Goal: Check status: Check status

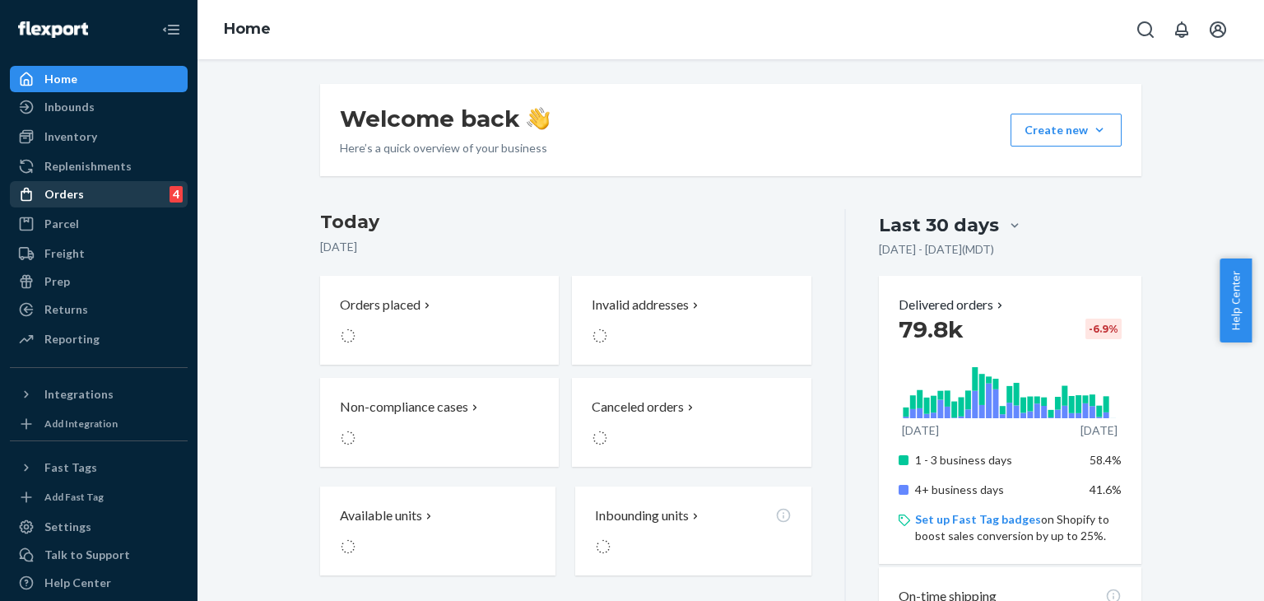
click at [97, 194] on div "Orders 4" at bounding box center [99, 194] width 175 height 23
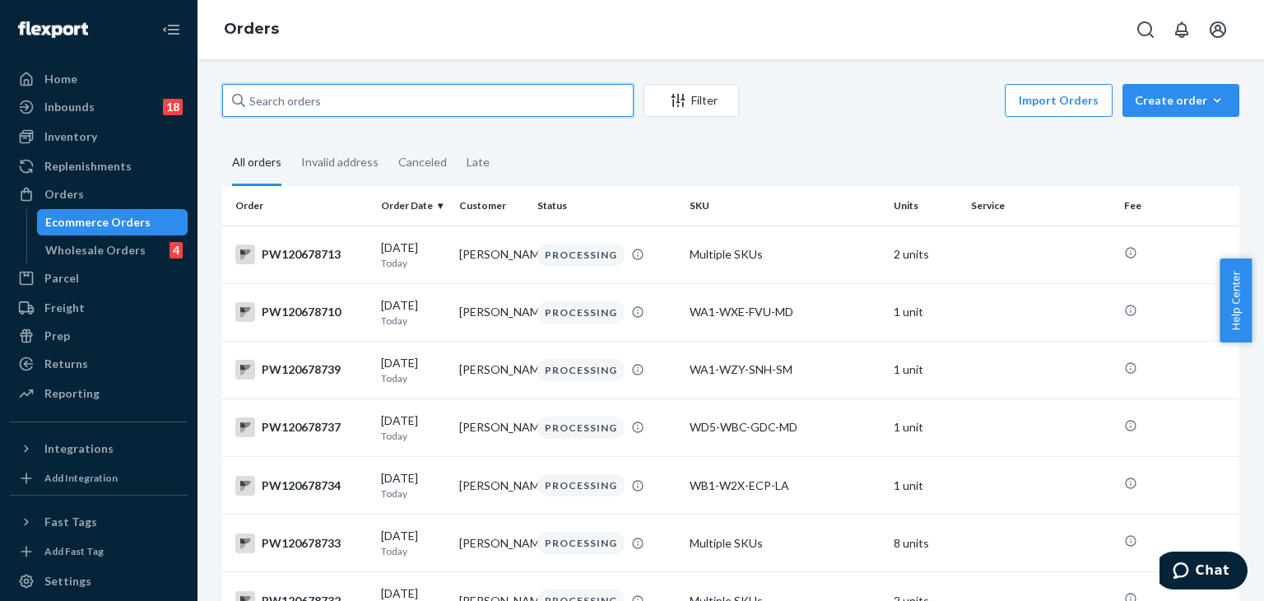
paste input "pw120625535"
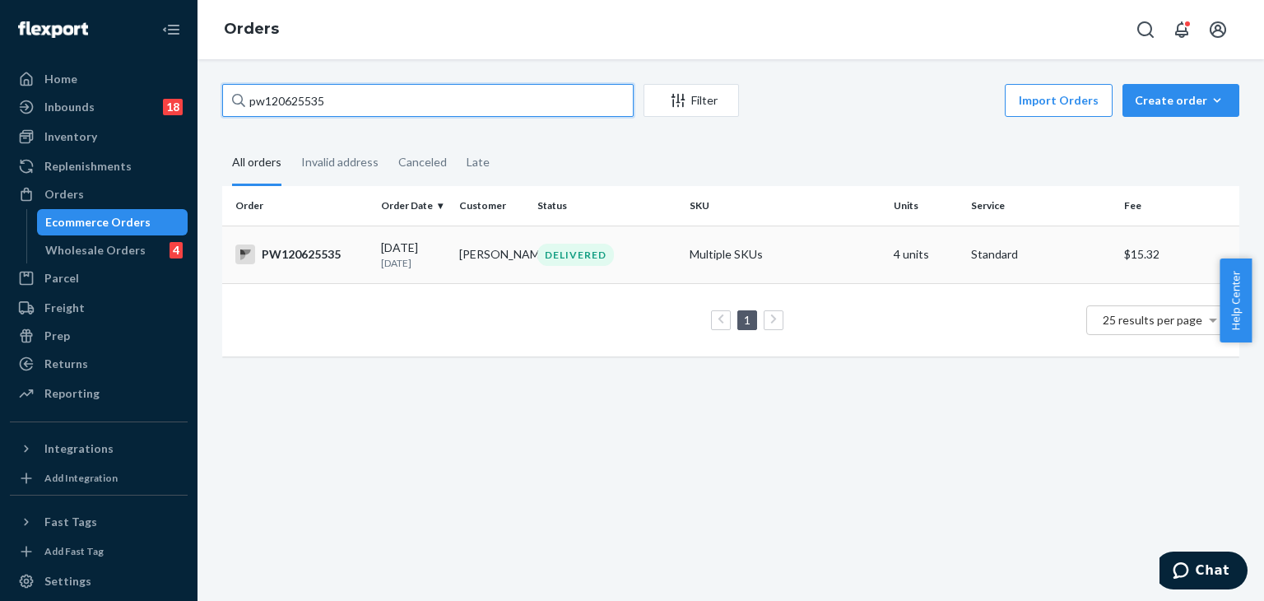
type input "pw120625535"
click at [648, 258] on div "DELIVERED" at bounding box center [607, 255] width 146 height 22
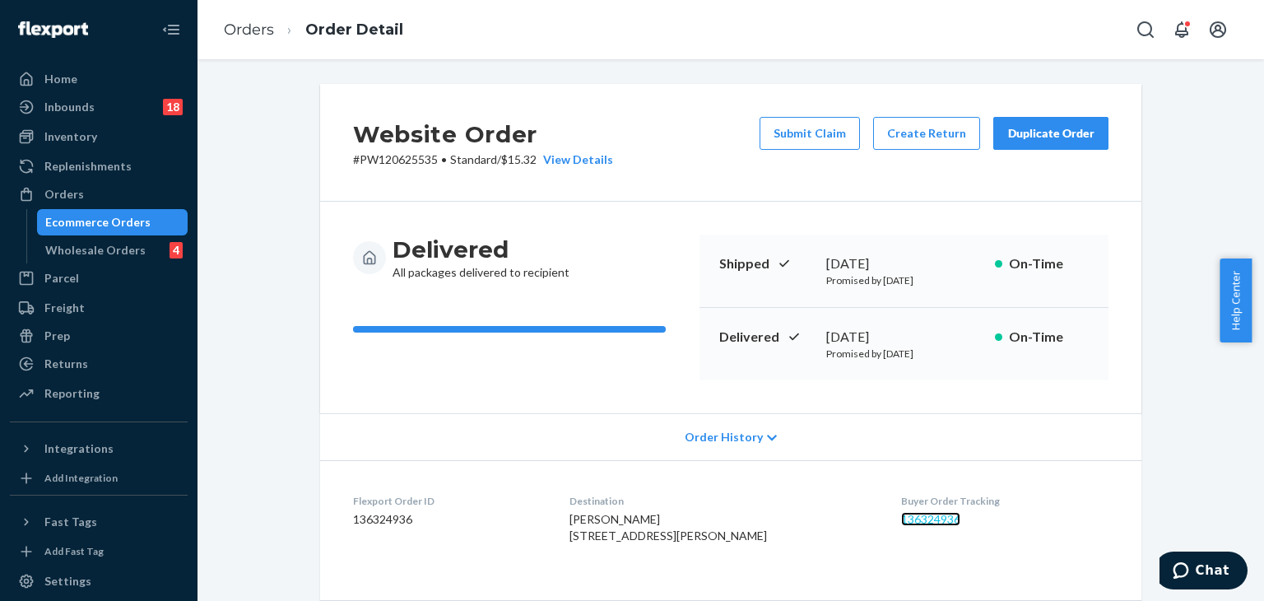
click at [913, 518] on link "136324936" at bounding box center [930, 519] width 59 height 14
